Goal: Task Accomplishment & Management: Use online tool/utility

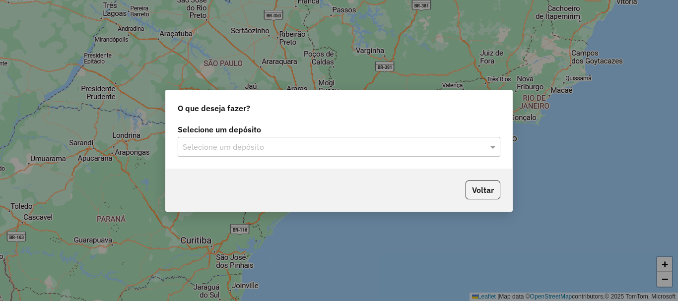
click at [230, 154] on div "Selecione um depósito" at bounding box center [339, 147] width 323 height 20
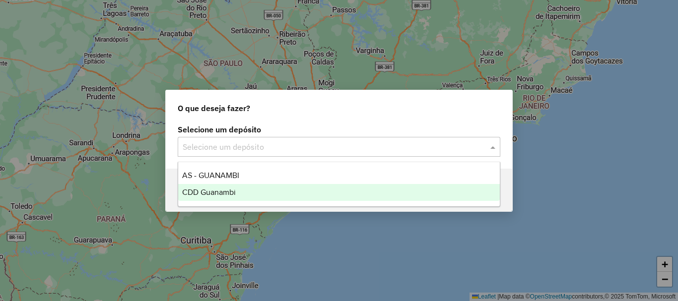
click at [243, 187] on div "CDD Guanambi" at bounding box center [339, 192] width 322 height 17
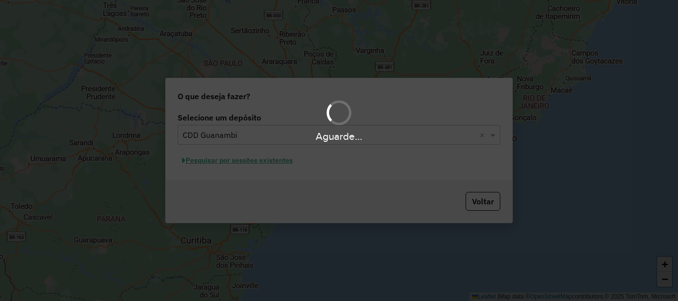
click at [263, 161] on div "Aguarde..." at bounding box center [339, 150] width 678 height 301
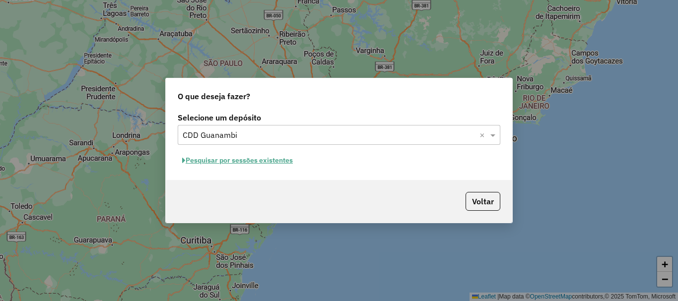
click at [266, 161] on button "Pesquisar por sessões existentes" at bounding box center [238, 160] width 120 height 15
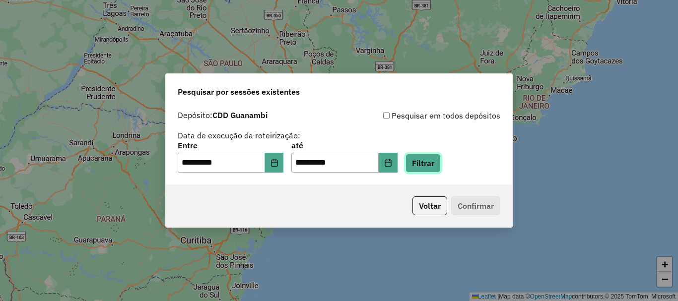
click at [441, 167] on button "Filtrar" at bounding box center [423, 163] width 35 height 19
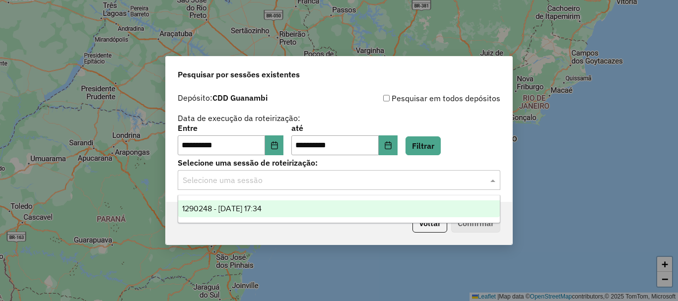
click at [433, 189] on div "Selecione uma sessão" at bounding box center [339, 180] width 323 height 20
drag, startPoint x: 281, startPoint y: 206, endPoint x: 447, endPoint y: 228, distance: 167.8
click at [281, 206] on div "1290248 - [DATE] 17:34" at bounding box center [339, 209] width 322 height 17
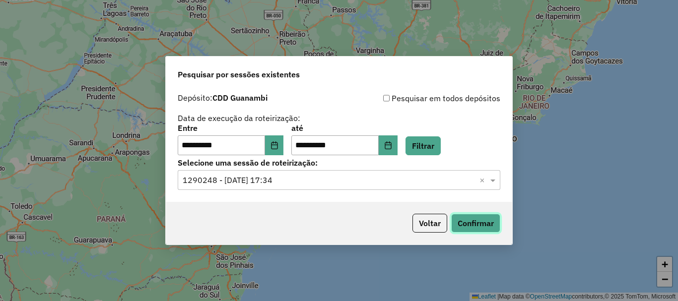
click at [486, 229] on button "Confirmar" at bounding box center [475, 223] width 49 height 19
